Goal: Information Seeking & Learning: Learn about a topic

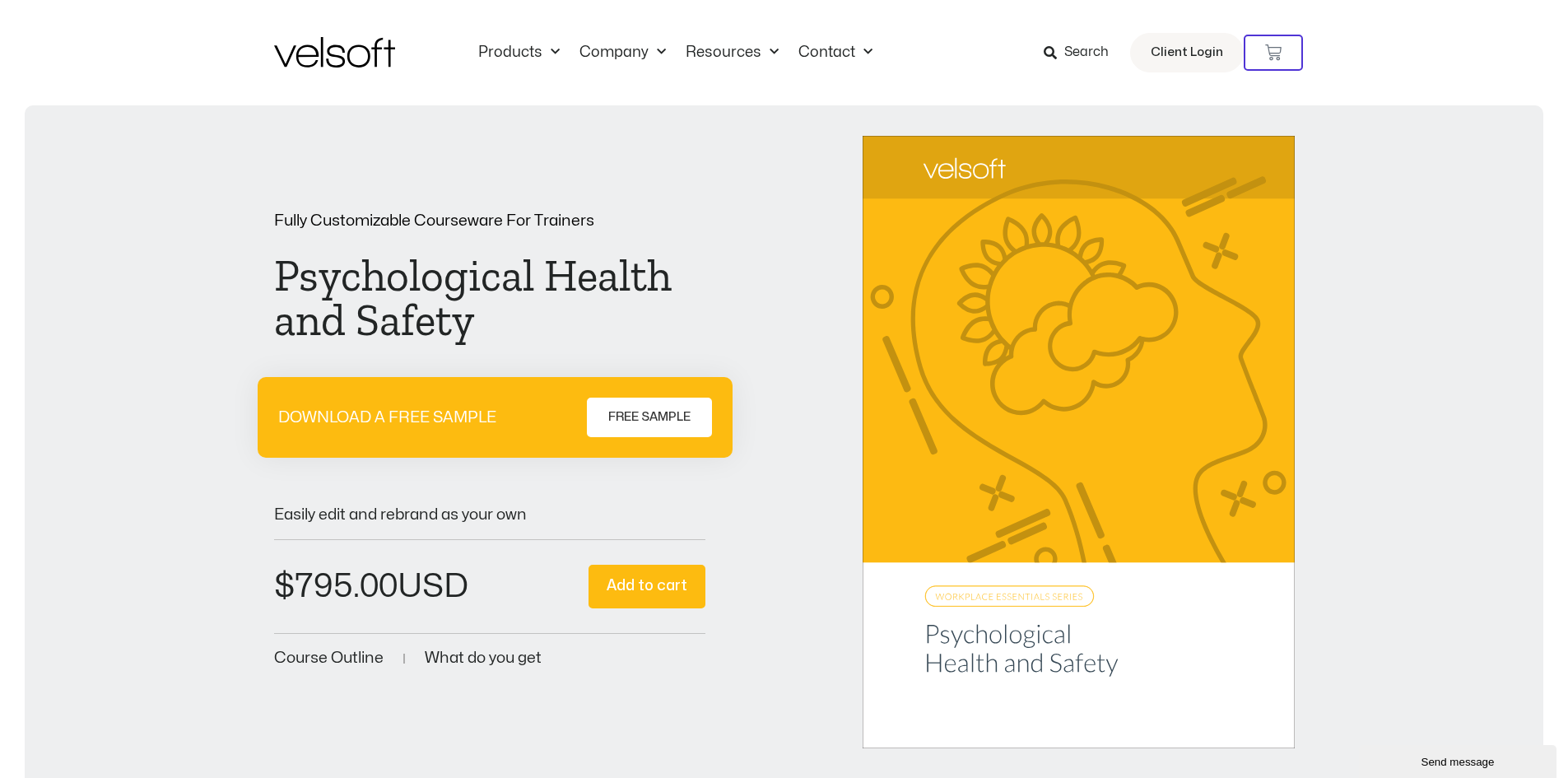
click at [1073, 50] on span "Search" at bounding box center [1086, 52] width 44 height 21
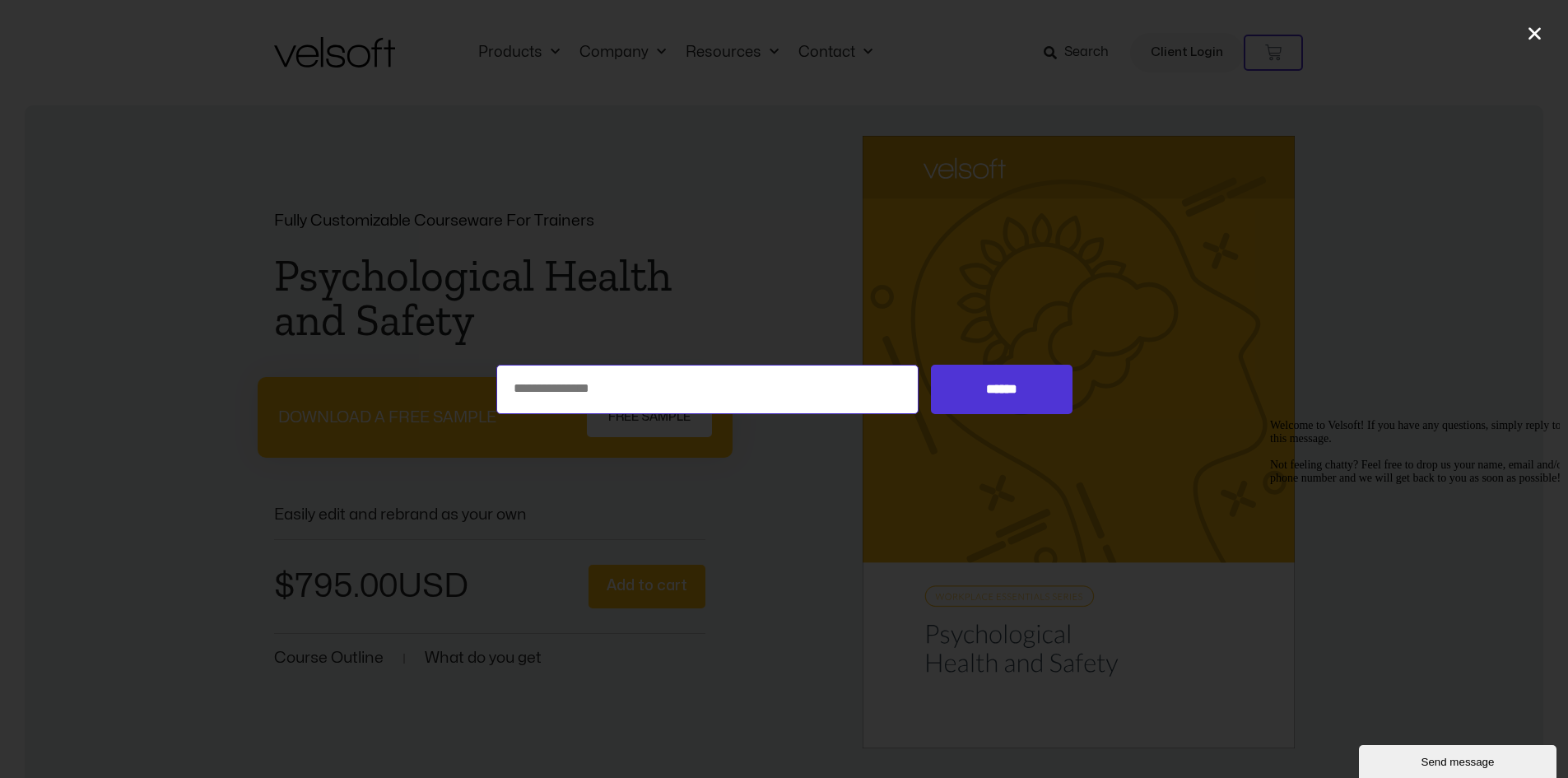
click at [566, 397] on input "Search for:" at bounding box center [708, 389] width 423 height 49
type input "**********"
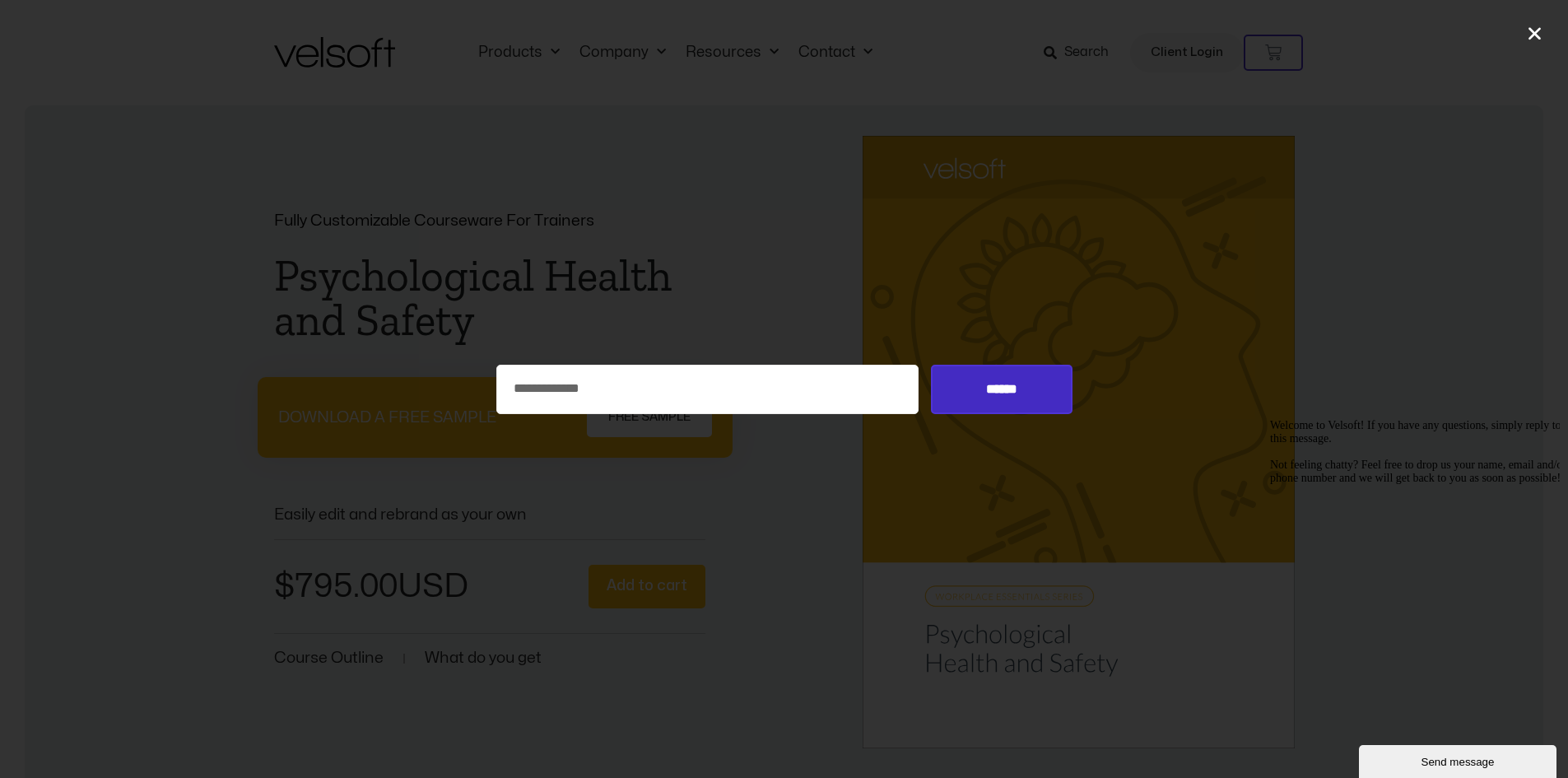
click at [1017, 392] on input "******" at bounding box center [1001, 389] width 141 height 49
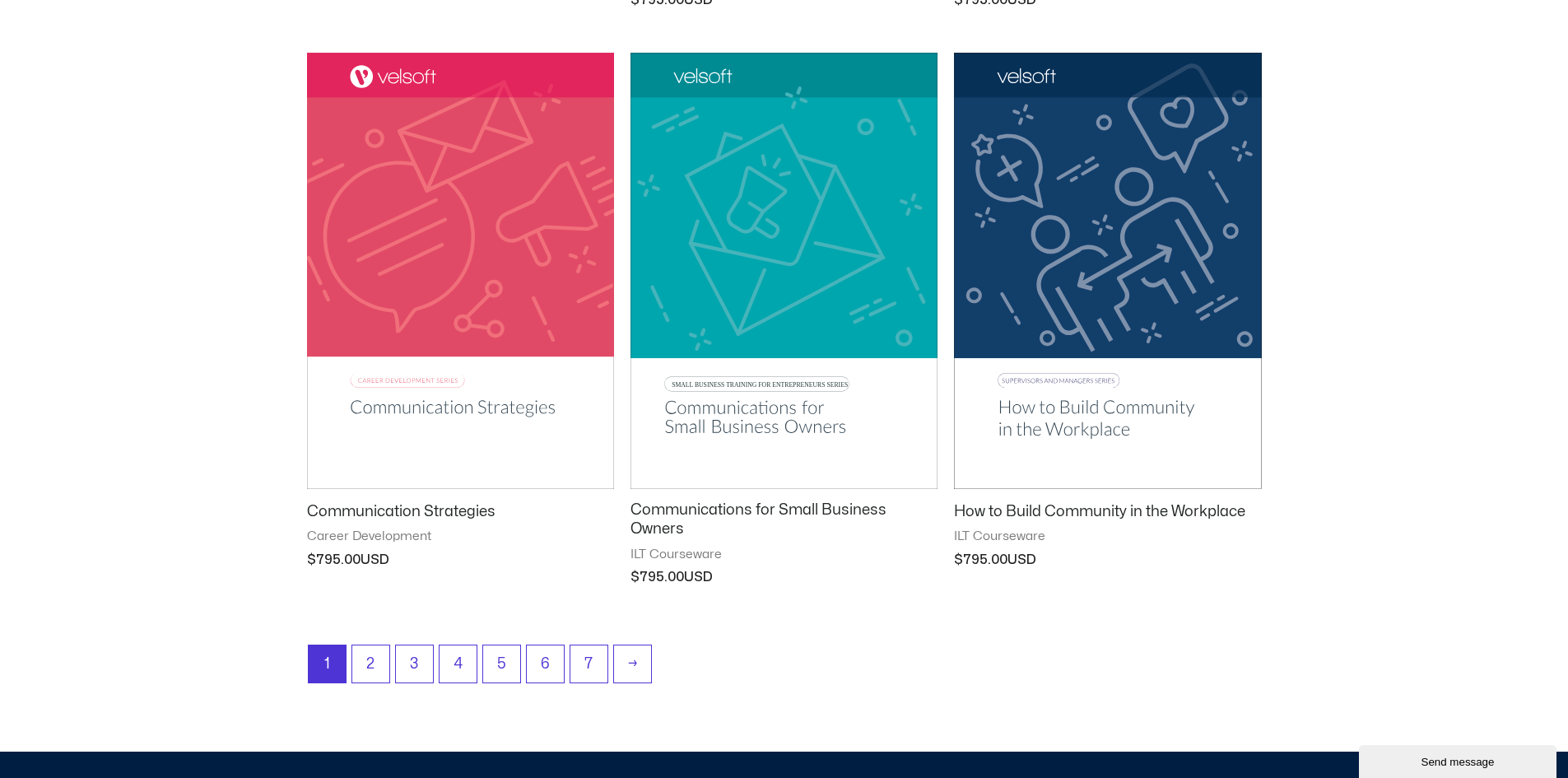
scroll to position [1892, 0]
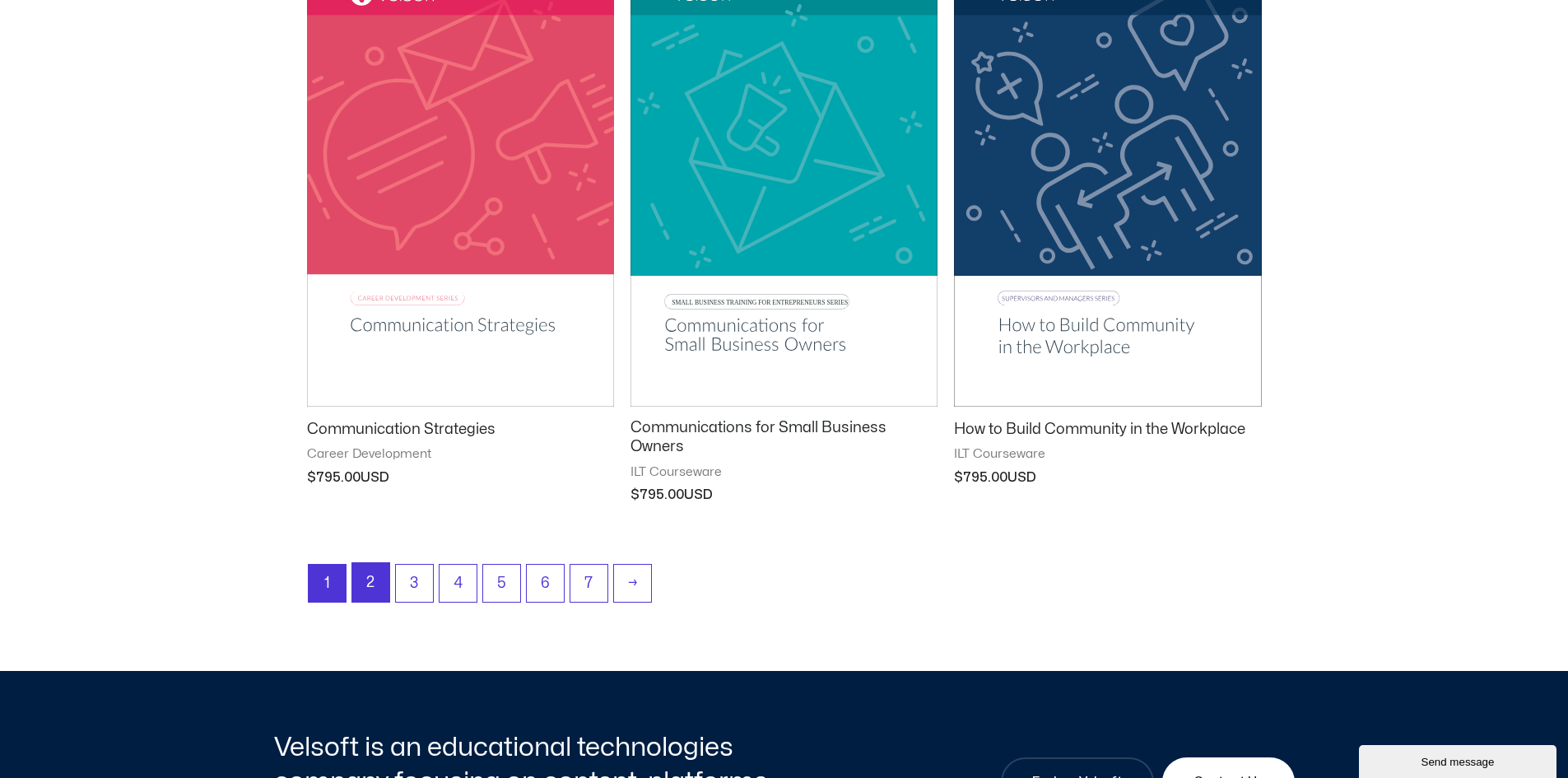
click at [371, 578] on link "2" at bounding box center [371, 583] width 37 height 39
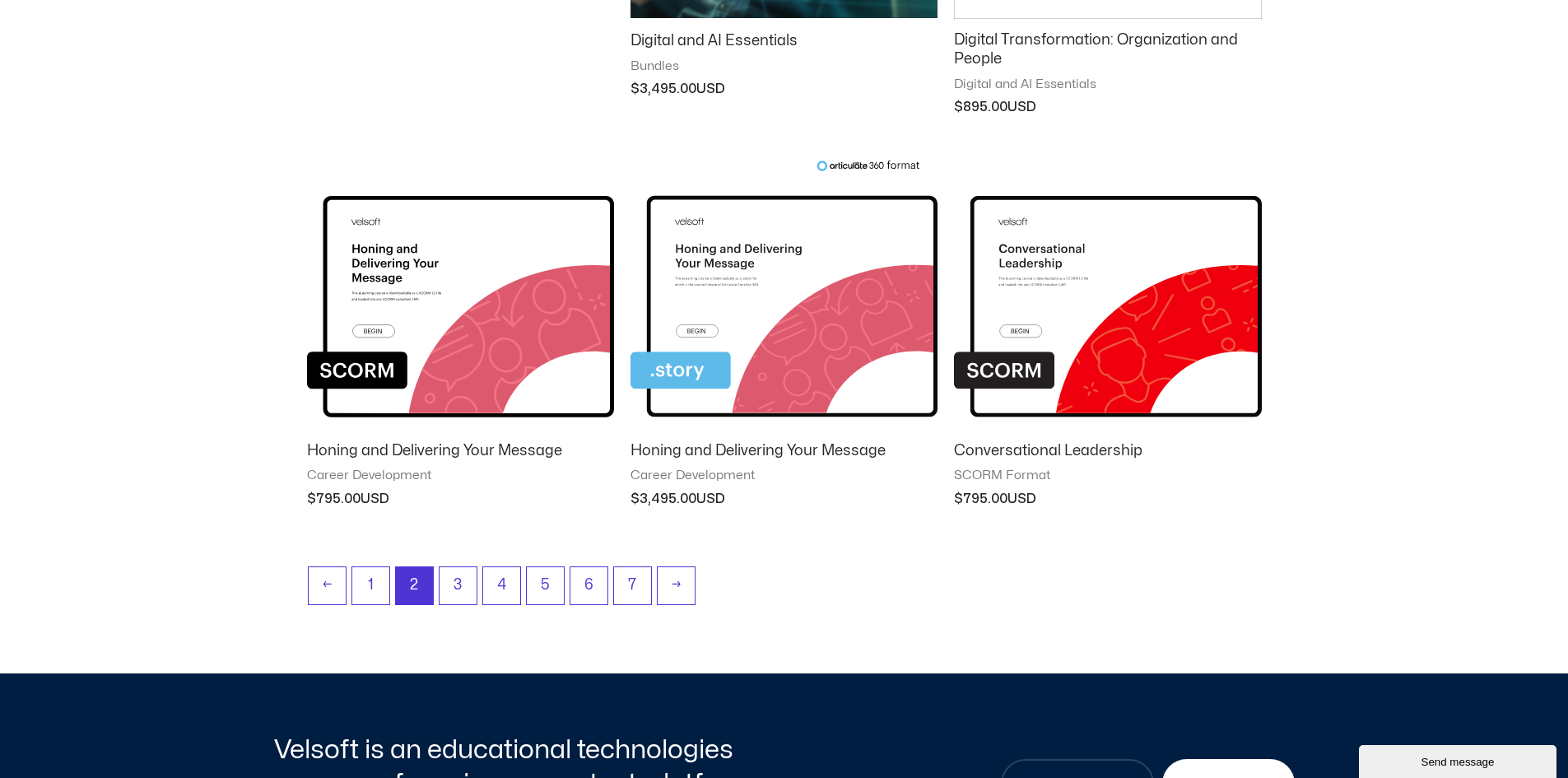
scroll to position [1316, 0]
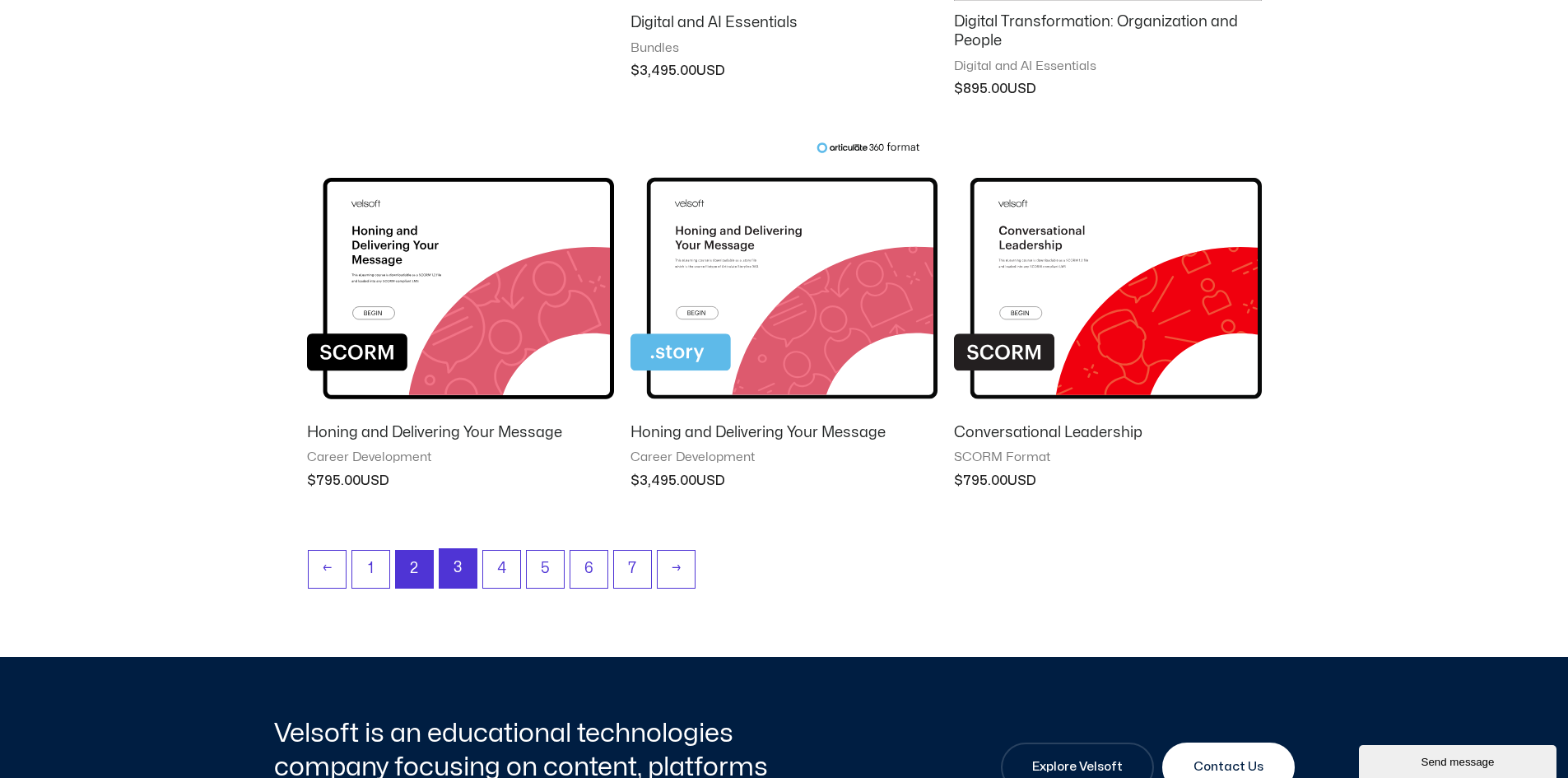
click at [457, 564] on link "3" at bounding box center [458, 568] width 37 height 39
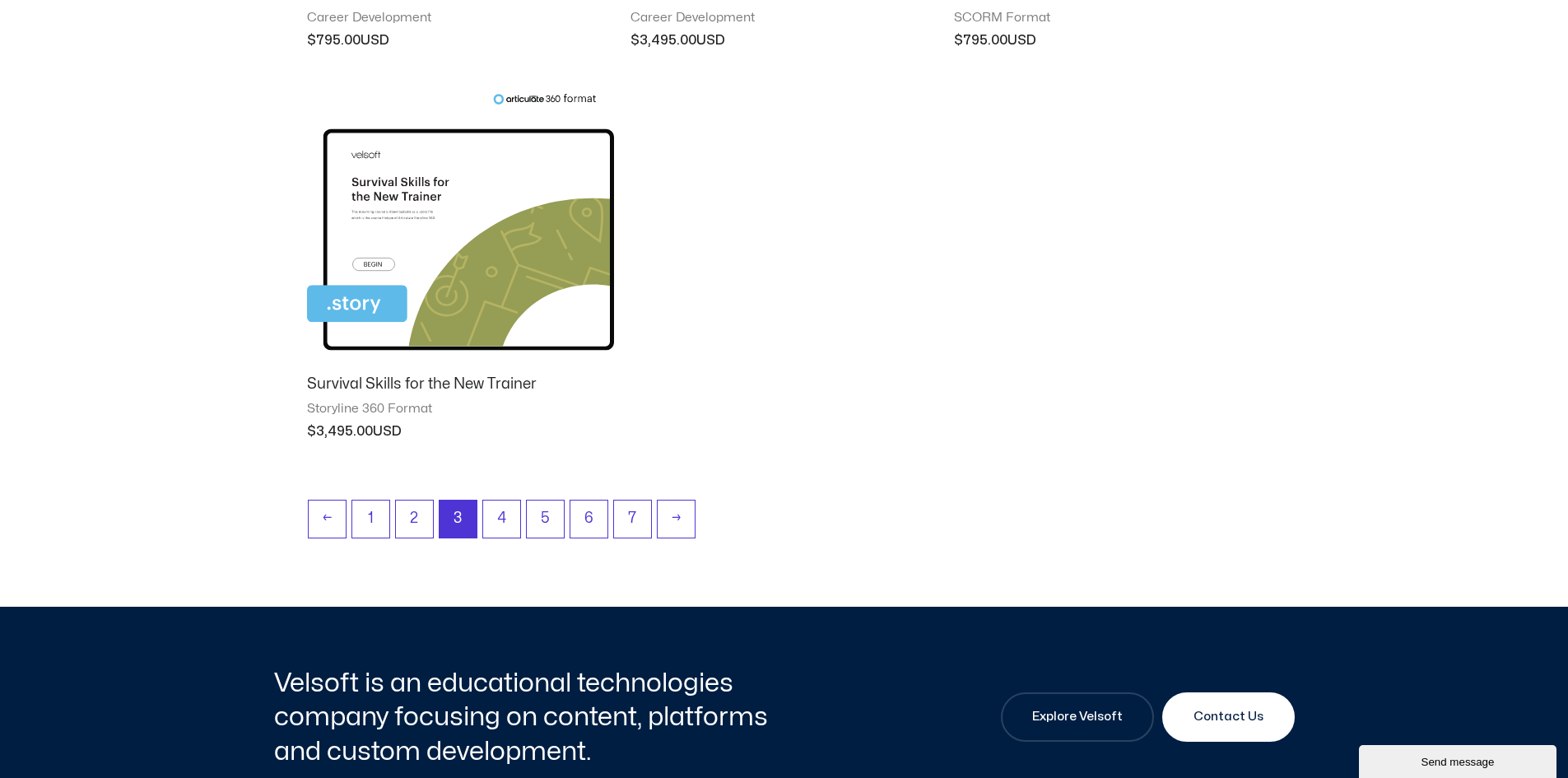
scroll to position [1564, 0]
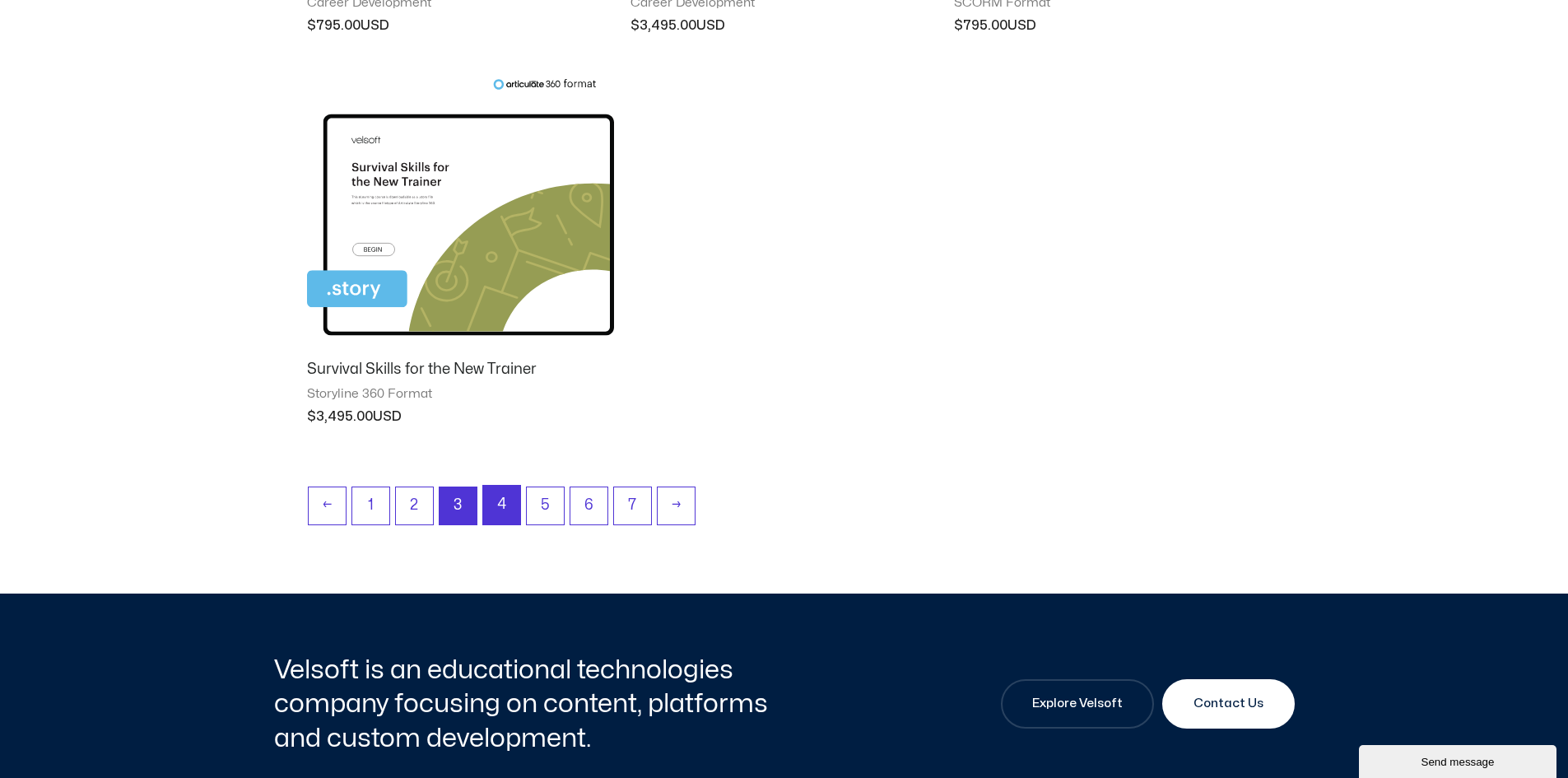
click at [493, 504] on link "4" at bounding box center [502, 505] width 37 height 39
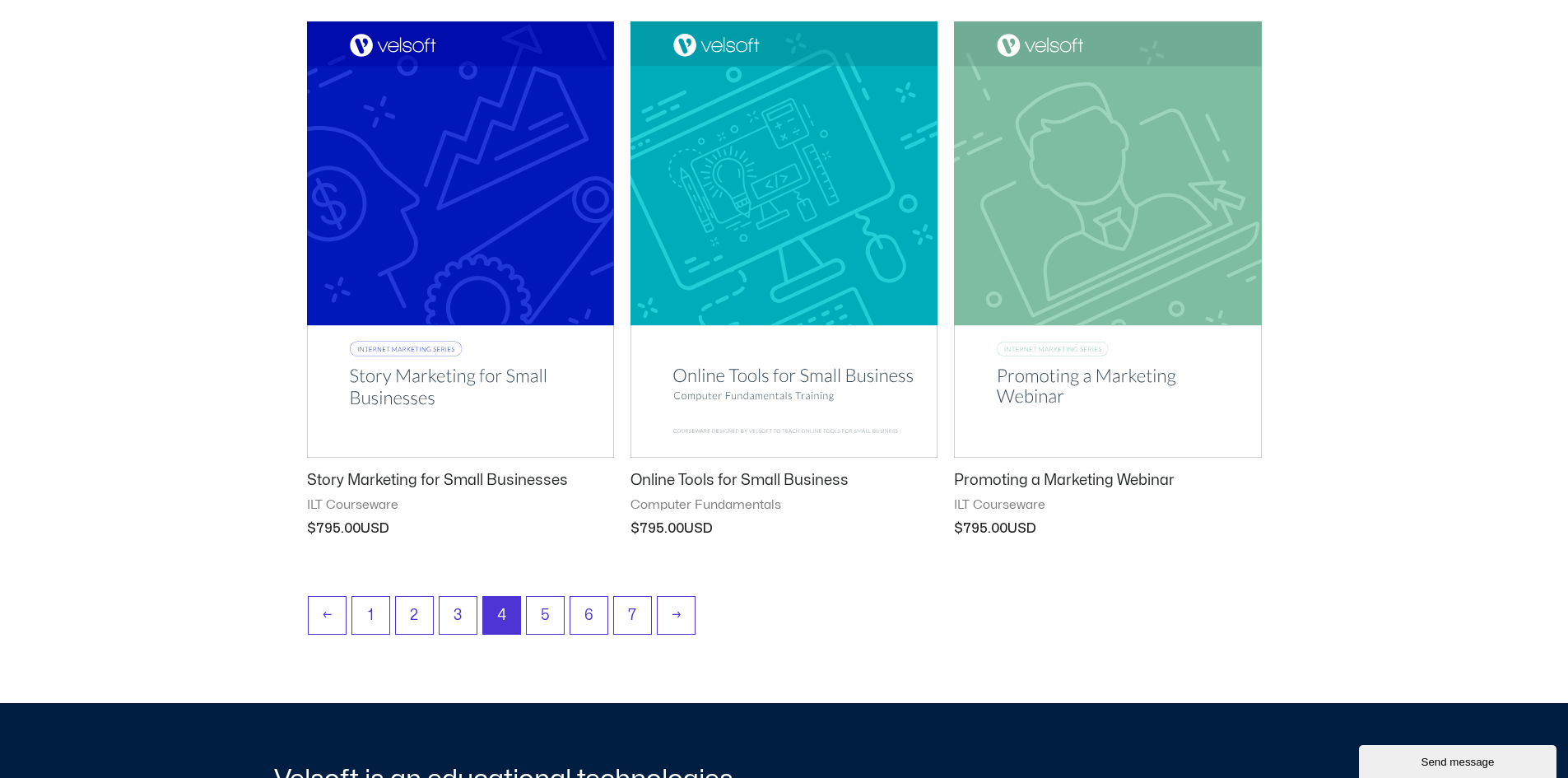
scroll to position [1892, 0]
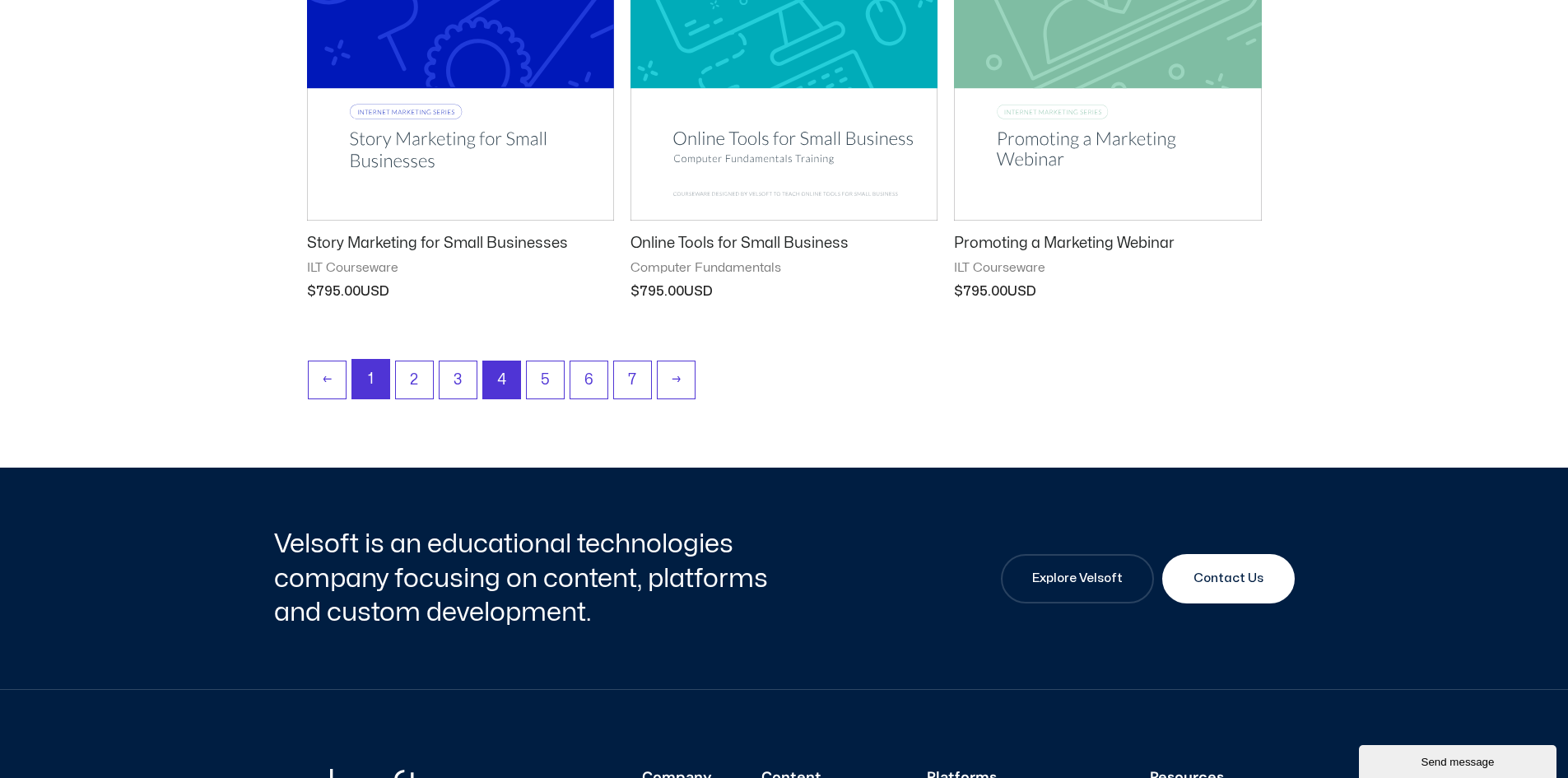
click at [366, 380] on link "1" at bounding box center [371, 379] width 37 height 39
